Goal: Transaction & Acquisition: Purchase product/service

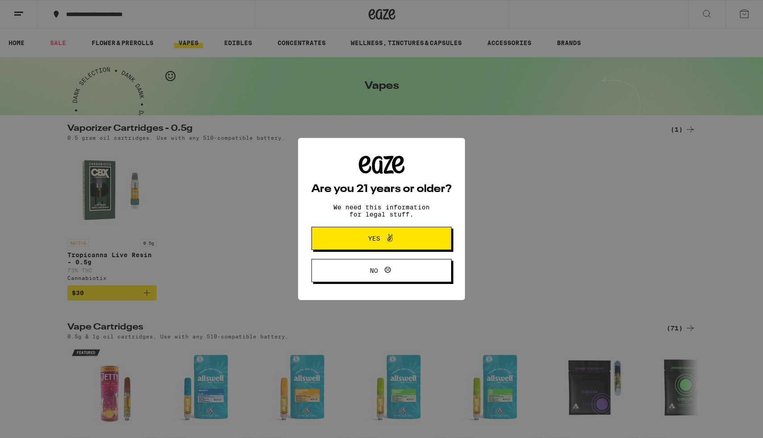
click at [379, 241] on span "Yes" at bounding box center [374, 238] width 12 height 6
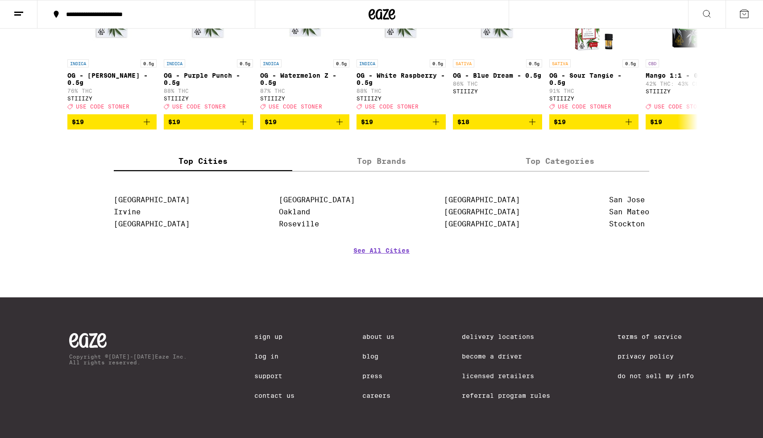
scroll to position [974, 0]
click at [454, 228] on link "[GEOGRAPHIC_DATA]" at bounding box center [482, 223] width 76 height 8
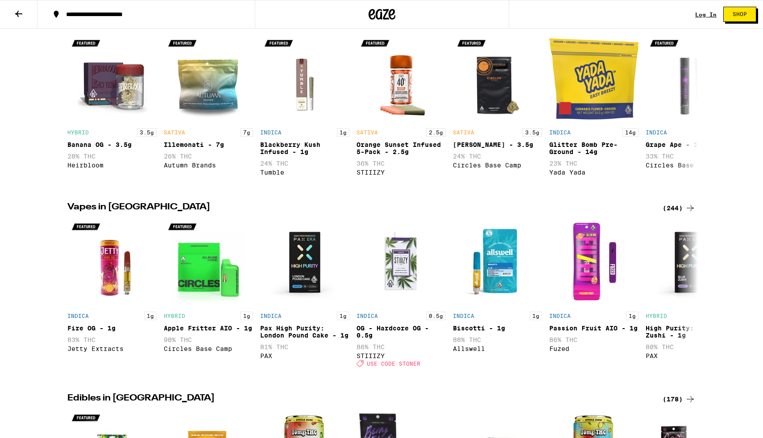
scroll to position [256, 0]
click at [672, 213] on div "(244)" at bounding box center [679, 207] width 33 height 11
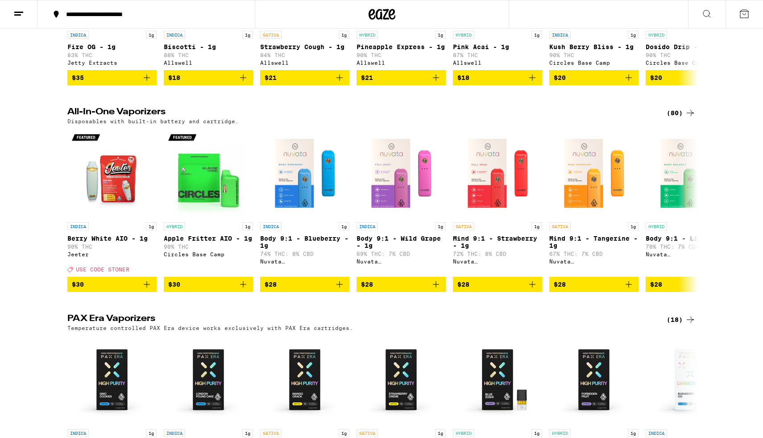
scroll to position [392, 0]
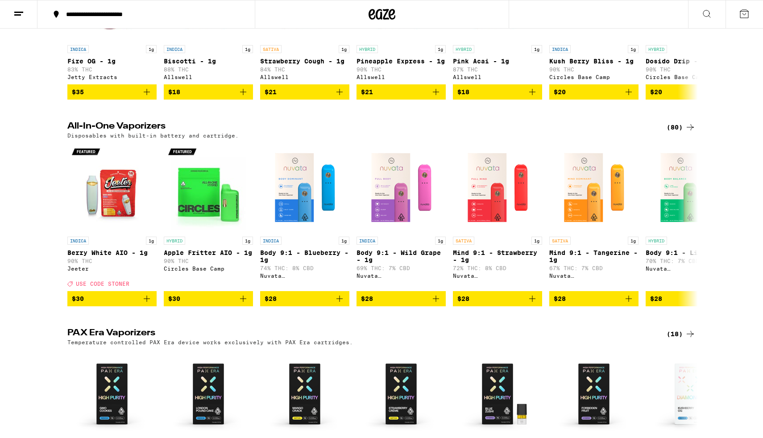
click at [687, 133] on icon at bounding box center [690, 127] width 11 height 11
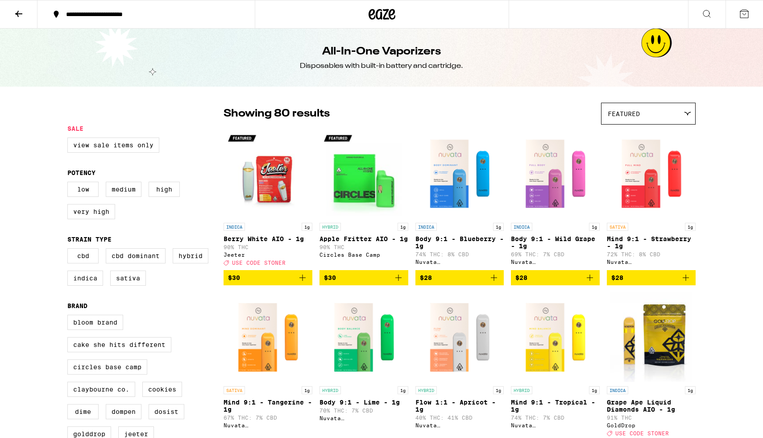
click at [666, 116] on div "Featured" at bounding box center [648, 113] width 94 height 21
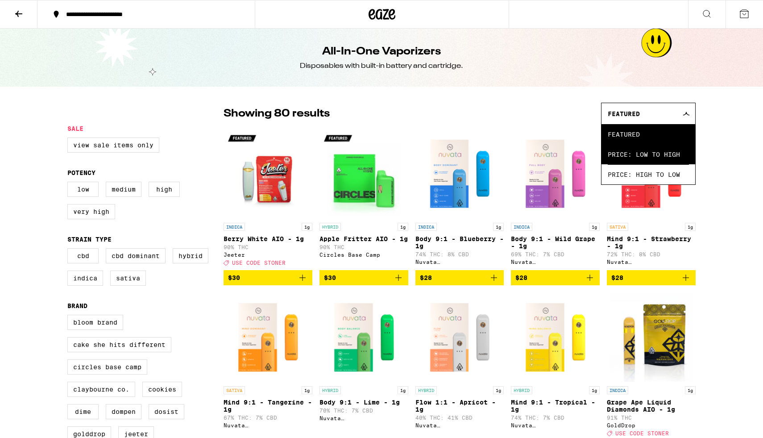
click at [656, 157] on span "Price: Low to High" at bounding box center [648, 154] width 81 height 20
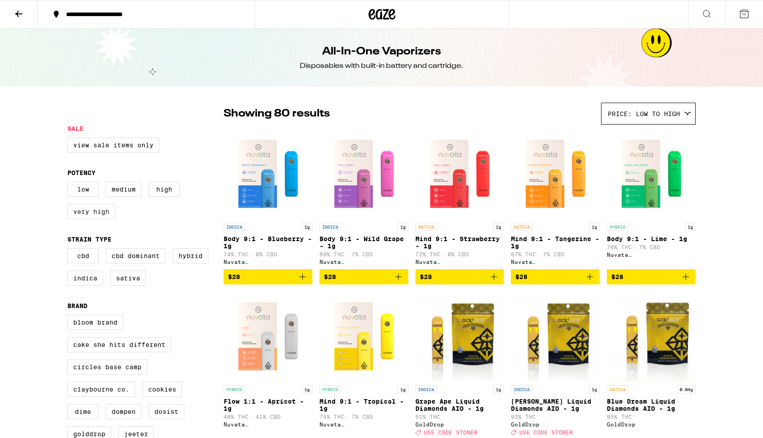
click at [101, 218] on label "Very High" at bounding box center [91, 211] width 48 height 15
click at [70, 183] on input "Very High" at bounding box center [69, 183] width 0 height 0
checkbox input "true"
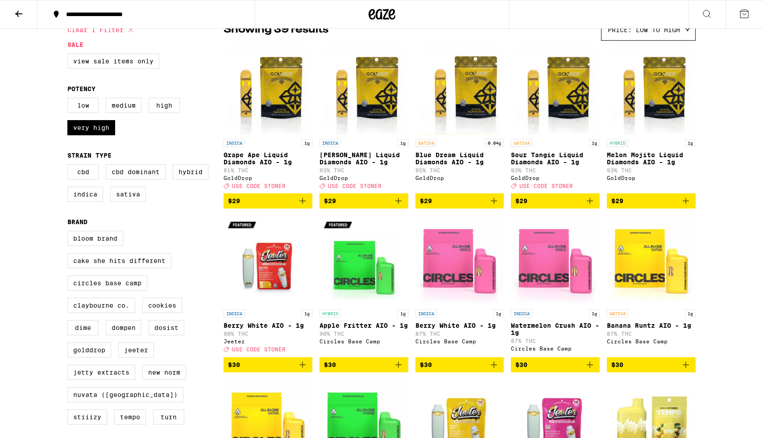
scroll to position [93, 0]
